Goal: Contribute content

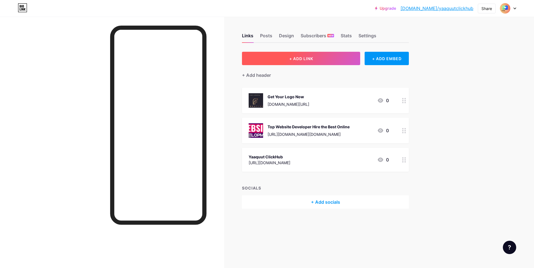
click at [325, 64] on button "+ ADD LINK" at bounding box center [301, 58] width 118 height 13
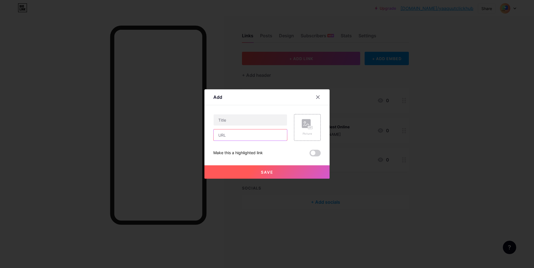
click at [240, 139] on input "text" at bounding box center [250, 134] width 73 height 11
paste input "[URL][DOMAIN_NAME]"
type input "[URL][DOMAIN_NAME]"
drag, startPoint x: 247, startPoint y: 120, endPoint x: 229, endPoint y: 118, distance: 18.9
click at [229, 118] on input "text" at bounding box center [250, 119] width 73 height 11
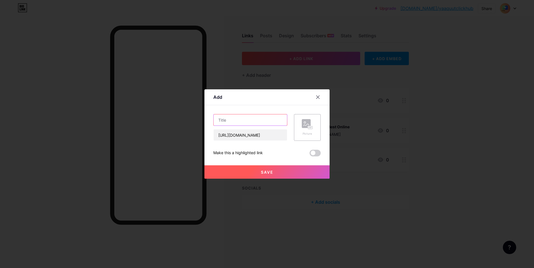
click at [235, 118] on input "text" at bounding box center [250, 119] width 73 height 11
paste input "SEO Services That Actually Work in [DATE]"
type input "SEO Services That Actually Work in [DATE]"
click at [308, 127] on rect at bounding box center [310, 127] width 4 height 3
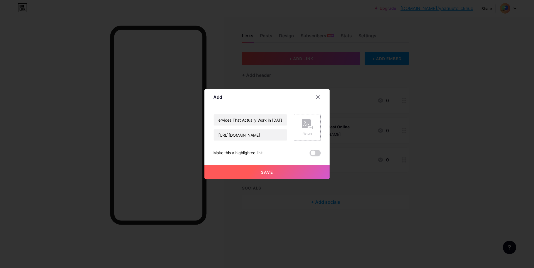
scroll to position [0, 0]
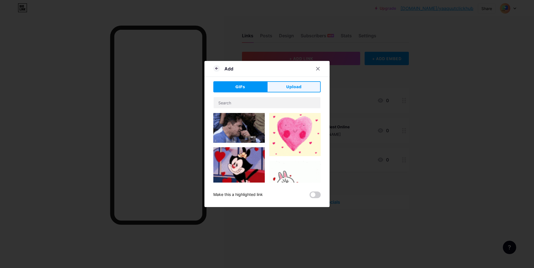
click at [291, 90] on span "Upload" at bounding box center [293, 87] width 15 height 6
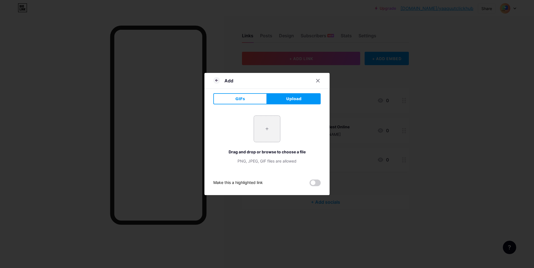
click at [261, 122] on input "file" at bounding box center [267, 129] width 26 height 26
type input "C:\fakepath\download.jpg"
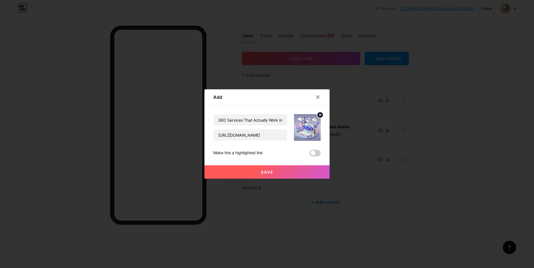
drag, startPoint x: 264, startPoint y: 169, endPoint x: 265, endPoint y: 150, distance: 19.5
click at [264, 150] on div "SEO Services That Actually Work in [DATE] [URL][DOMAIN_NAME] Make this a highli…" at bounding box center [266, 135] width 107 height 42
drag, startPoint x: 212, startPoint y: 136, endPoint x: 329, endPoint y: 140, distance: 116.8
click at [329, 140] on div "Add Content YouTube Play YouTube video without leaving your page. ADD Vimeo Pla…" at bounding box center [267, 134] width 534 height 268
click at [276, 171] on button "Save" at bounding box center [266, 171] width 125 height 13
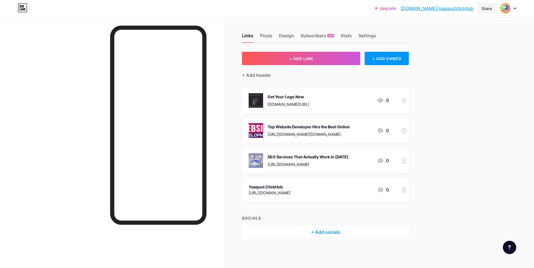
click at [487, 9] on div "Share" at bounding box center [486, 9] width 11 height 6
click at [445, 30] on div "Copy link" at bounding box center [440, 28] width 21 height 7
drag, startPoint x: 487, startPoint y: 10, endPoint x: 453, endPoint y: 29, distance: 38.7
click at [485, 13] on div "Share Copy link [URL][DOMAIN_NAME] Get my QR code Add to my socials" at bounding box center [487, 8] width 18 height 10
click at [435, 29] on div "Copy link" at bounding box center [440, 28] width 21 height 7
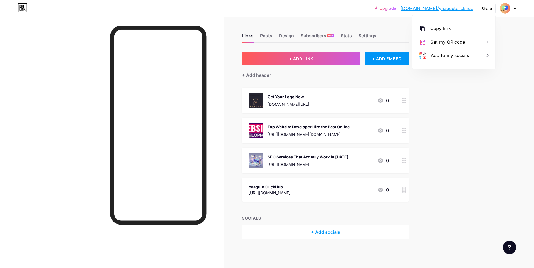
click at [290, 190] on div "[URL][DOMAIN_NAME]" at bounding box center [270, 193] width 42 height 6
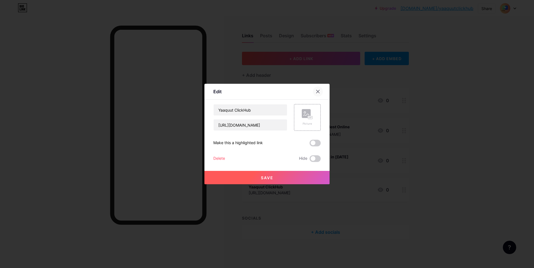
click at [316, 93] on icon at bounding box center [318, 91] width 4 height 4
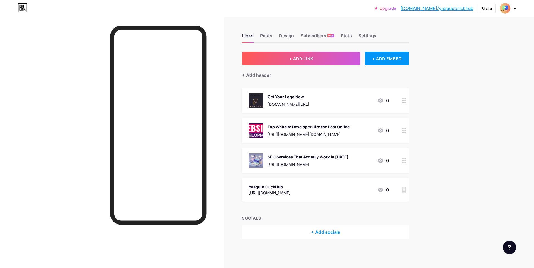
click at [293, 101] on div "Get Your Logo Now [DOMAIN_NAME][URL]" at bounding box center [288, 100] width 42 height 14
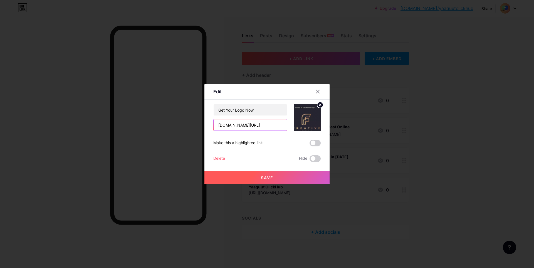
scroll to position [0, 49]
drag, startPoint x: 213, startPoint y: 128, endPoint x: 294, endPoint y: 128, distance: 81.7
click at [294, 128] on div "Get Your Logo Now [DOMAIN_NAME][URL]" at bounding box center [266, 117] width 107 height 27
click at [250, 130] on input "[DOMAIN_NAME][URL]" at bounding box center [250, 124] width 73 height 11
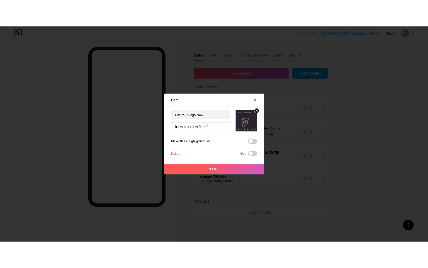
scroll to position [0, 49]
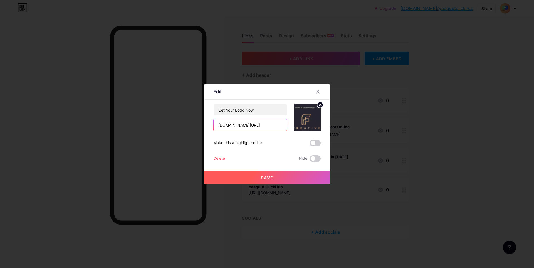
drag, startPoint x: 215, startPoint y: 124, endPoint x: 294, endPoint y: 129, distance: 78.6
click at [294, 129] on div "Get Your Logo Now [DOMAIN_NAME][URL]" at bounding box center [266, 117] width 107 height 27
click at [318, 86] on div at bounding box center [321, 91] width 17 height 10
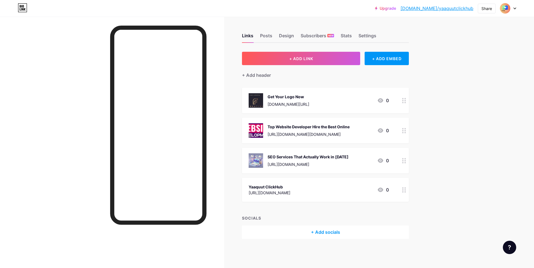
click at [305, 128] on div "Top Website Developer Hire the Best Online" at bounding box center [308, 127] width 82 height 6
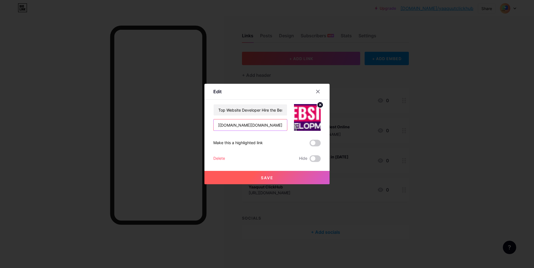
scroll to position [0, 206]
drag, startPoint x: 213, startPoint y: 127, endPoint x: 312, endPoint y: 129, distance: 98.4
click at [312, 129] on div "Top Website Developer Hire the Best Online [URL][DOMAIN_NAME][DOMAIN_NAME]" at bounding box center [266, 117] width 107 height 27
click at [317, 95] on div at bounding box center [318, 91] width 10 height 10
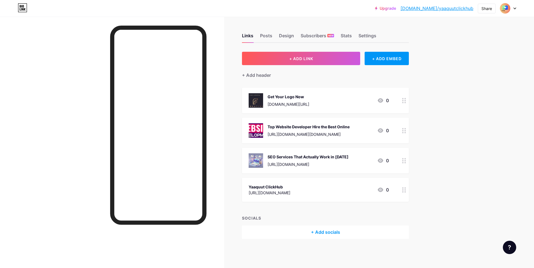
click at [312, 155] on div "SEO Services That Actually Work in [DATE]" at bounding box center [307, 157] width 81 height 6
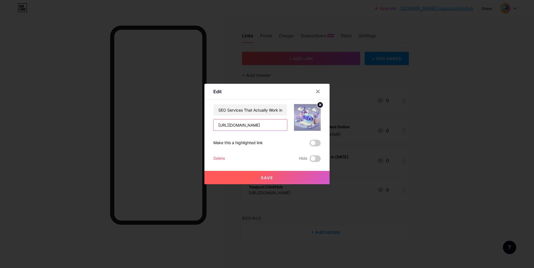
drag, startPoint x: 214, startPoint y: 124, endPoint x: 323, endPoint y: 128, distance: 108.8
click at [323, 128] on div "Edit Content YouTube Play YouTube video without leaving your page. ADD Vimeo Pl…" at bounding box center [266, 134] width 125 height 100
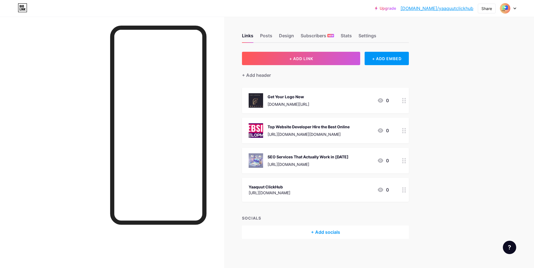
click at [307, 133] on div "[URL][DOMAIN_NAME][DOMAIN_NAME]" at bounding box center [308, 134] width 82 height 6
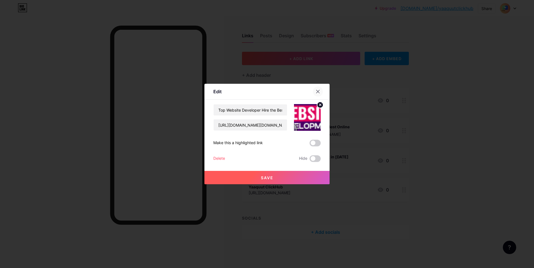
click at [319, 90] on div at bounding box center [318, 91] width 10 height 10
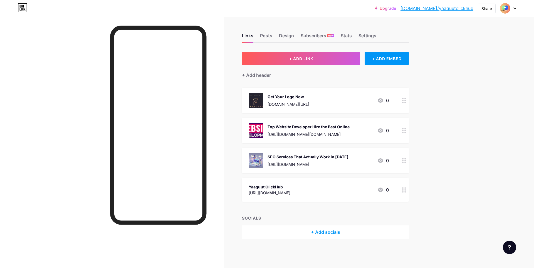
click at [321, 132] on div "[URL][DOMAIN_NAME][DOMAIN_NAME]" at bounding box center [308, 134] width 82 height 6
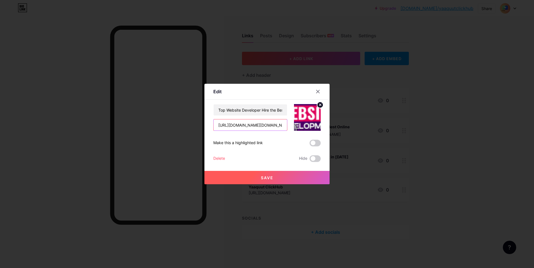
scroll to position [0, 206]
drag, startPoint x: 215, startPoint y: 125, endPoint x: 375, endPoint y: 136, distance: 159.5
click at [375, 136] on div "Edit Content YouTube Play YouTube video without leaving your page. ADD Vimeo Pl…" at bounding box center [267, 134] width 534 height 268
click at [222, 123] on input "text" at bounding box center [250, 124] width 73 height 11
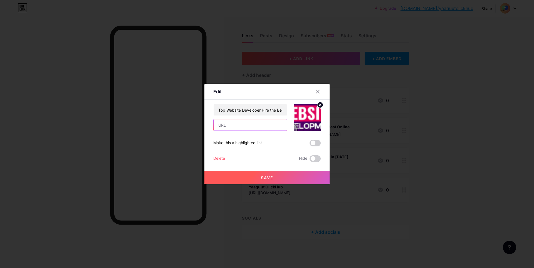
paste input "https://go.fiverr.com/visit/?bta=1130789&brand=fiverrmarketplace&landingPage=ht…"
type input "https://go.fiverr.com/visit/?bta=1130789&brand=fiverrmarketplace&landingPage=ht…"
click at [276, 178] on button "Save" at bounding box center [266, 177] width 125 height 13
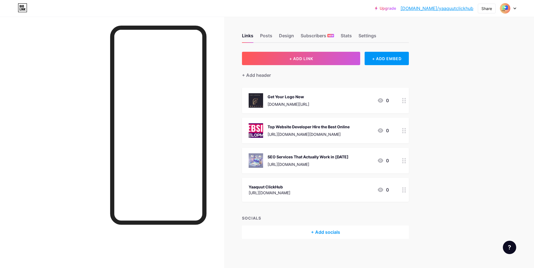
click at [329, 157] on div "SEO Services That Actually Work in [DATE]" at bounding box center [307, 157] width 81 height 6
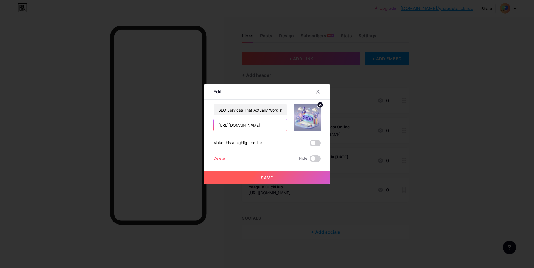
drag, startPoint x: 212, startPoint y: 124, endPoint x: 423, endPoint y: 138, distance: 210.9
click at [423, 138] on div "Edit Content YouTube Play YouTube video without leaving your page. ADD Vimeo Pl…" at bounding box center [267, 134] width 534 height 268
paste input "https://go.fiverr.com/visit/?bta=1130789&brand=fiverrmarketplace&landingPage=ht…"
type input "https://go.fiverr.com/visit/?bta=1130789&brand=fiverrmarketplace&landingPage=ht…"
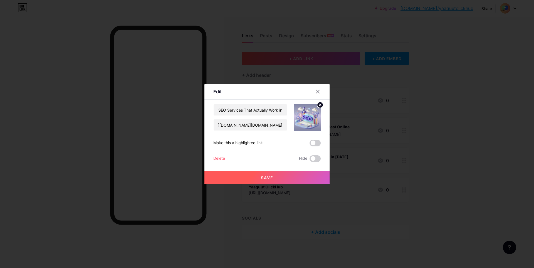
scroll to position [0, 0]
click at [277, 178] on button "Save" at bounding box center [266, 177] width 125 height 13
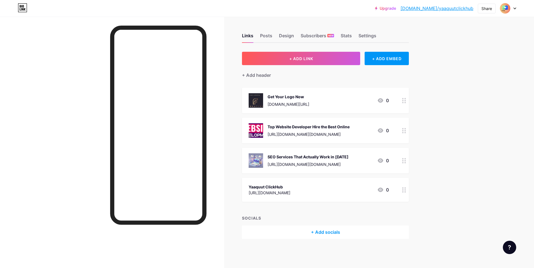
click at [290, 190] on div "[URL][DOMAIN_NAME]" at bounding box center [270, 193] width 42 height 6
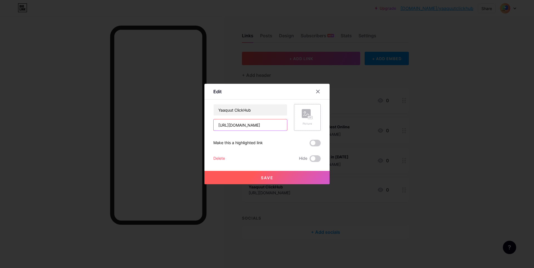
scroll to position [0, 21]
drag, startPoint x: 215, startPoint y: 125, endPoint x: 301, endPoint y: 128, distance: 86.5
click at [301, 128] on div "Yaaquut ClickHub https://www.youtube.com/shorts/lLyAWOtsLrk Picture" at bounding box center [266, 117] width 107 height 27
paste input "Top Picks-Click to See"
type input "Top Picks-Click to See"
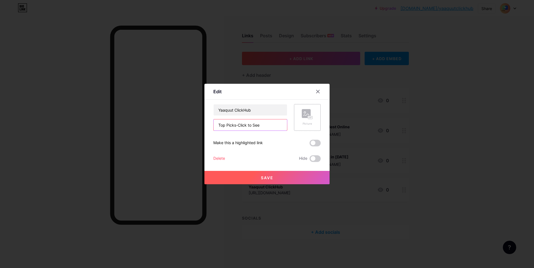
scroll to position [0, 0]
drag, startPoint x: 266, startPoint y: 126, endPoint x: 185, endPoint y: 124, distance: 80.4
click at [186, 124] on div "Edit Content YouTube Play YouTube video without leaving your page. ADD Vimeo Pl…" at bounding box center [267, 134] width 534 height 268
click at [227, 127] on input "text" at bounding box center [250, 124] width 73 height 11
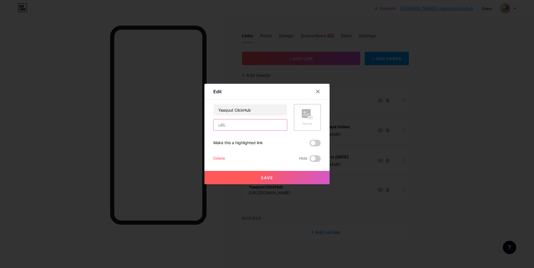
paste input "https://yaaquut-clickhub-xc1zdba.gamma.site/"
type input "https://yaaquut-clickhub-xc1zdba.gamma.site/"
click at [283, 177] on button "Save" at bounding box center [266, 177] width 125 height 13
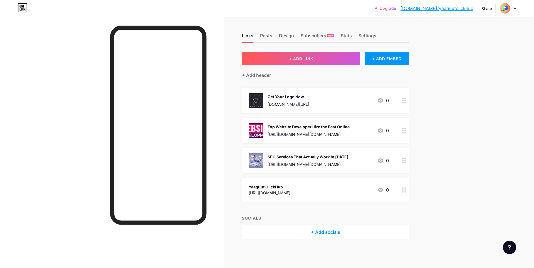
click at [290, 193] on div "https://yaaquut-clickhub-xc1zdba.gamma.site/" at bounding box center [270, 193] width 42 height 6
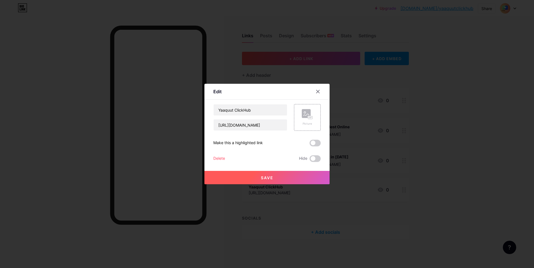
click at [299, 193] on div at bounding box center [267, 134] width 534 height 268
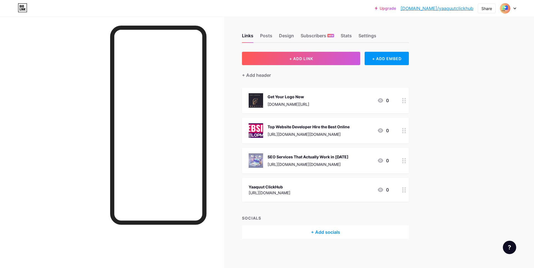
click at [286, 187] on div "Yaaquut ClickHub" at bounding box center [270, 187] width 42 height 6
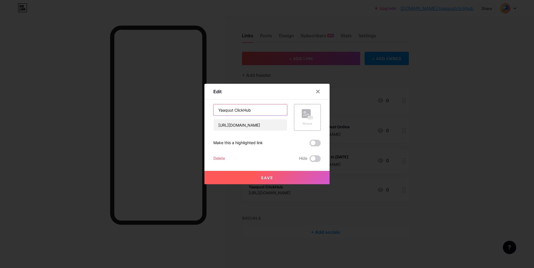
drag, startPoint x: 263, startPoint y: 110, endPoint x: 204, endPoint y: 108, distance: 59.8
click at [204, 108] on div "Edit Content YouTube Play YouTube video without leaving your page. ADD Vimeo Pl…" at bounding box center [266, 134] width 125 height 100
paste input ": Your Gateway to Top-Selling Fiverr Services"
type input "Yaaquut ClickHub: Your Gateway to Top-Selling Fiverr Services"
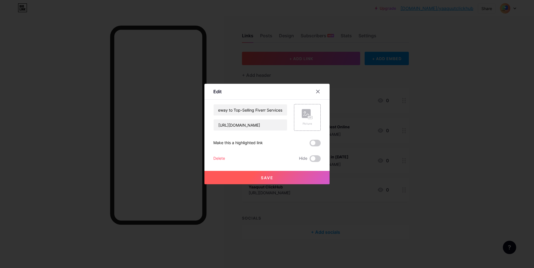
click at [276, 175] on button "Save" at bounding box center [266, 177] width 125 height 13
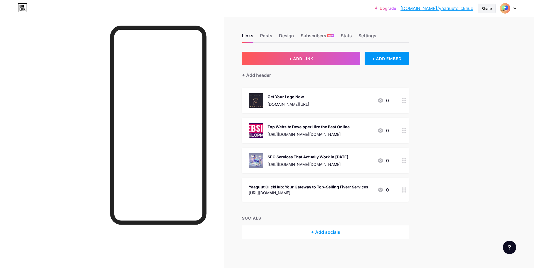
click at [489, 10] on div "Share" at bounding box center [486, 9] width 11 height 6
click at [438, 30] on div "Copy link" at bounding box center [440, 28] width 21 height 7
